Goal: Use online tool/utility

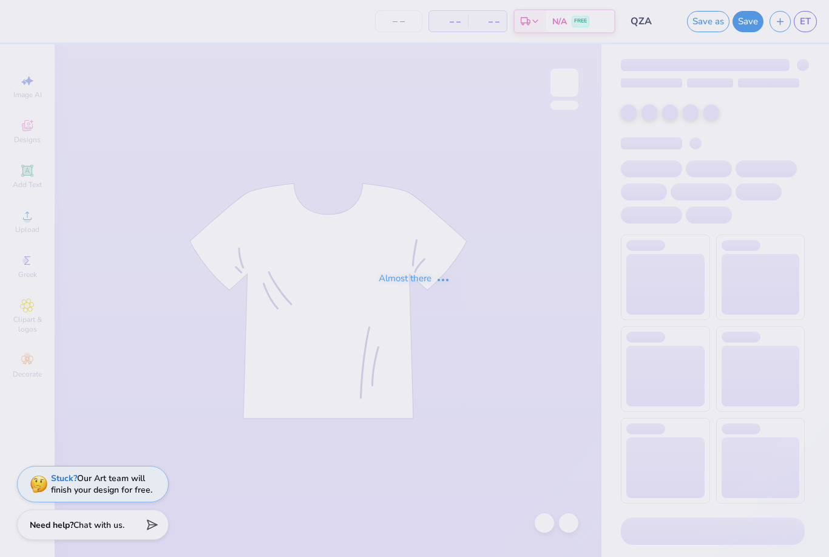
type input "50"
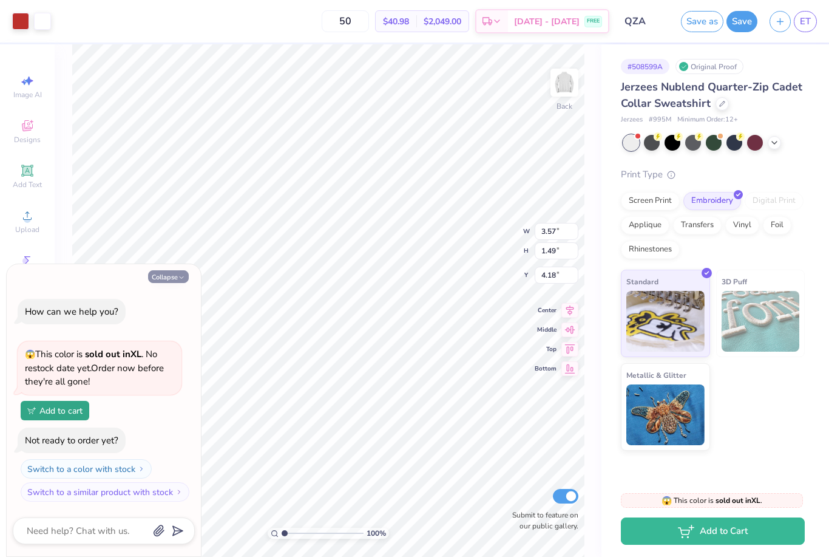
click at [173, 280] on button "Collapse" at bounding box center [168, 276] width 41 height 13
type textarea "x"
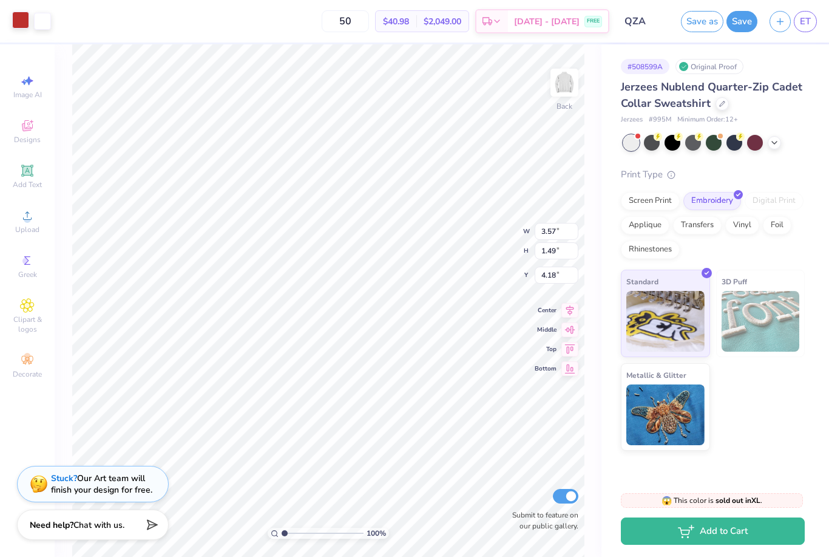
click at [15, 19] on div at bounding box center [20, 20] width 17 height 17
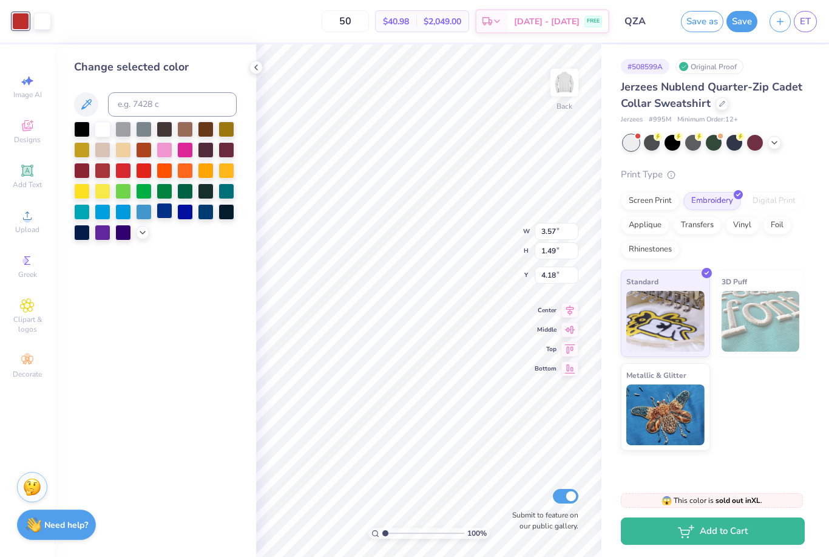
click at [165, 214] on div at bounding box center [165, 211] width 16 height 16
click at [138, 235] on icon at bounding box center [143, 231] width 10 height 10
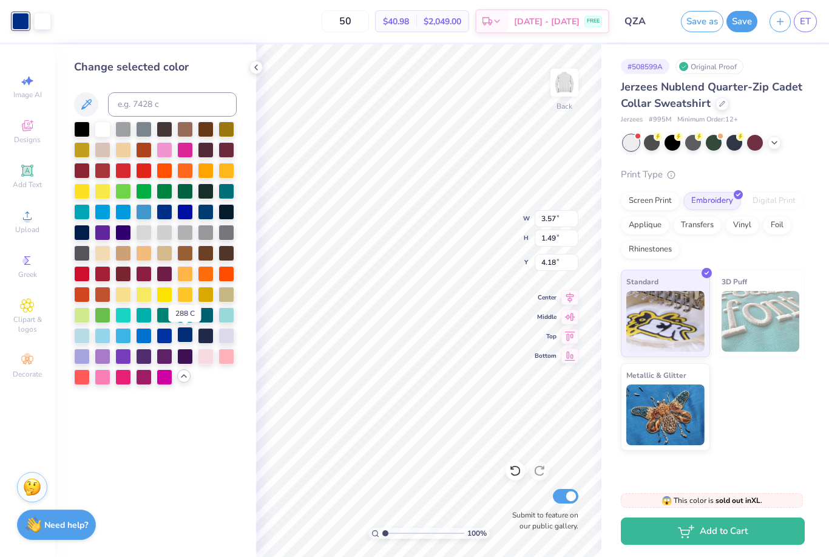
click at [182, 338] on div at bounding box center [185, 335] width 16 height 16
click at [259, 70] on icon at bounding box center [256, 68] width 10 height 10
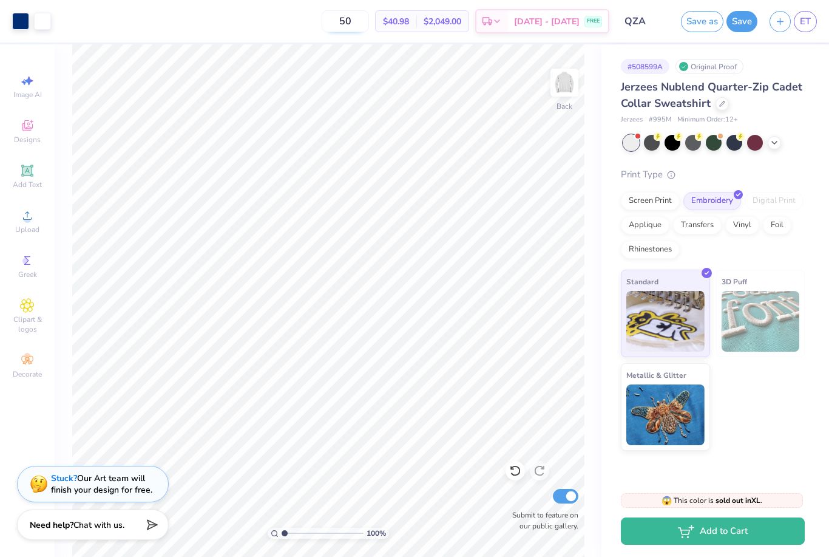
click at [363, 25] on input "50" at bounding box center [345, 21] width 47 height 22
type input "5"
type input "25"
click at [310, 25] on div "25 $44.27 Per Item $1,106.75 Total Est. Delivery [DATE] - [DATE] FREE" at bounding box center [333, 21] width 552 height 42
click at [566, 90] on img at bounding box center [564, 82] width 49 height 49
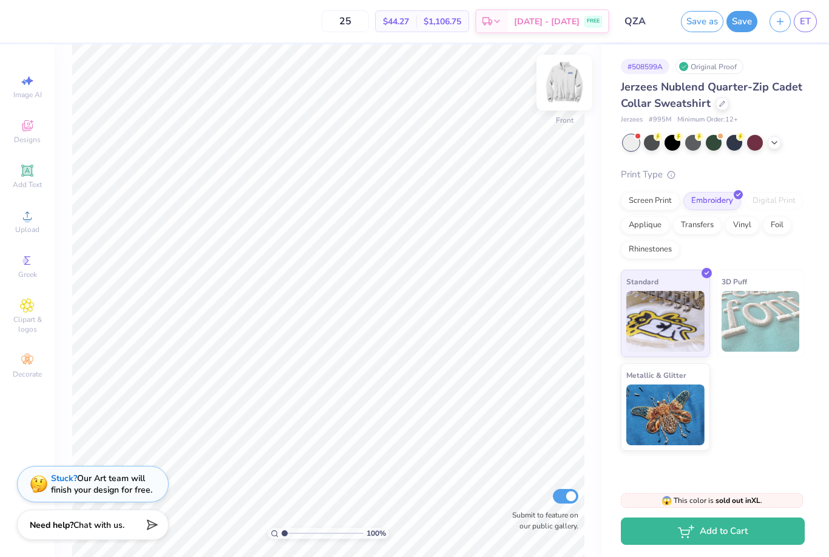
click at [566, 90] on img at bounding box center [564, 82] width 49 height 49
